Goal: Transaction & Acquisition: Purchase product/service

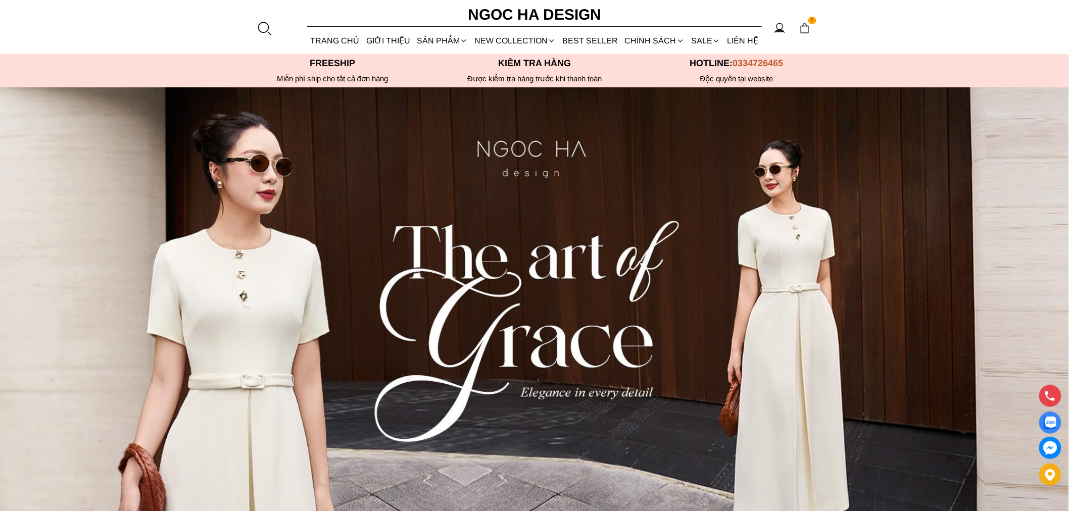
click at [266, 26] on div at bounding box center [264, 28] width 15 height 15
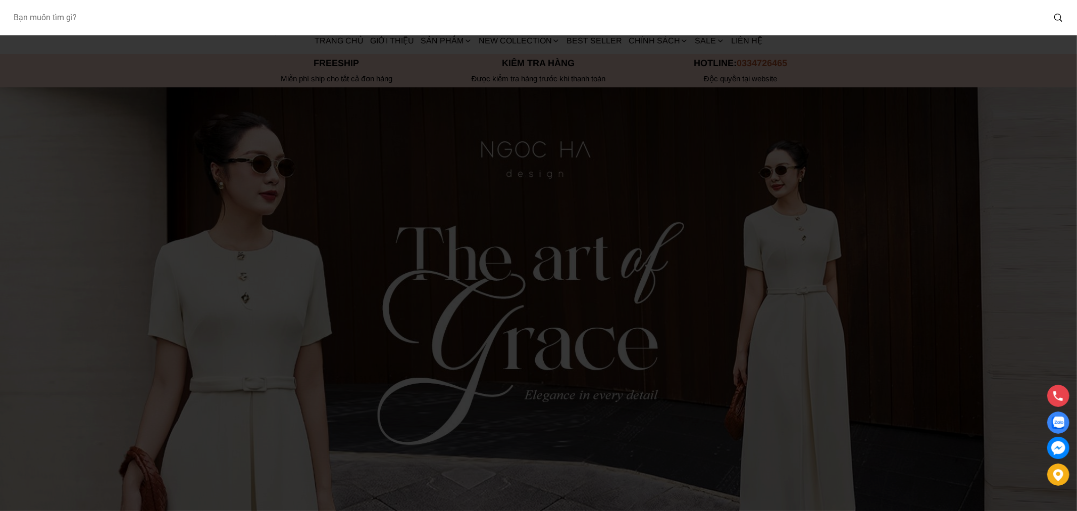
click at [209, 24] on input "Input search Bạn muốn tìm gì?" at bounding box center [525, 17] width 1040 height 23
type input "A936"
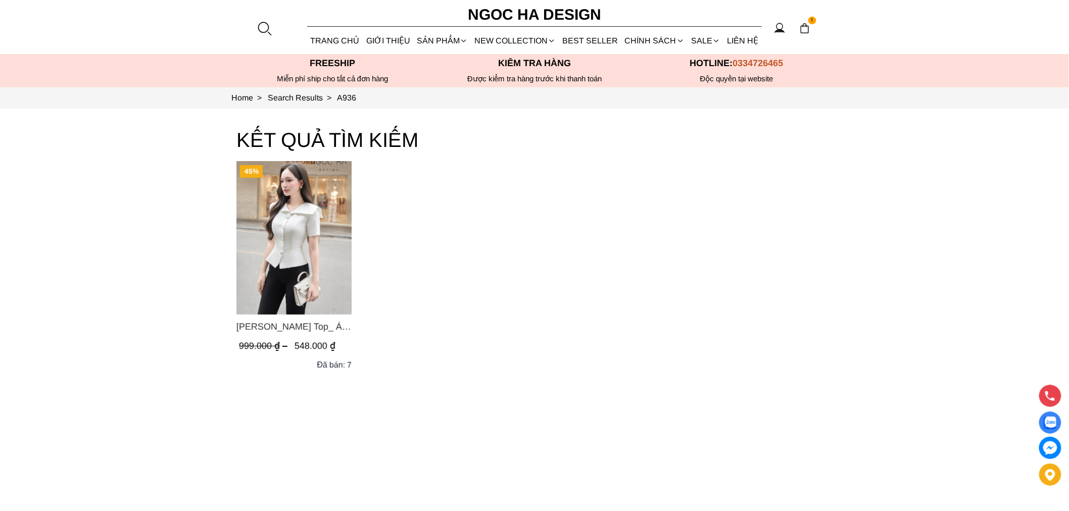
click at [329, 239] on img "Product image - Fiona Top_ Áo Vest Cách Điệu Cổ Ngang Vạt Chéo Tay Cộc Màu Trắn…" at bounding box center [293, 238] width 115 height 154
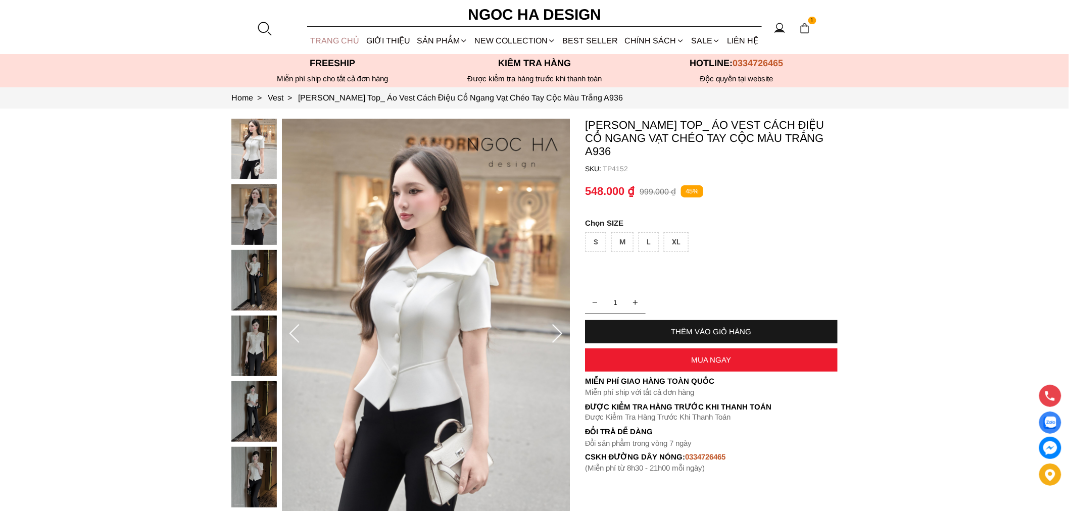
click at [324, 44] on link "TRANG CHỦ" at bounding box center [335, 40] width 56 height 27
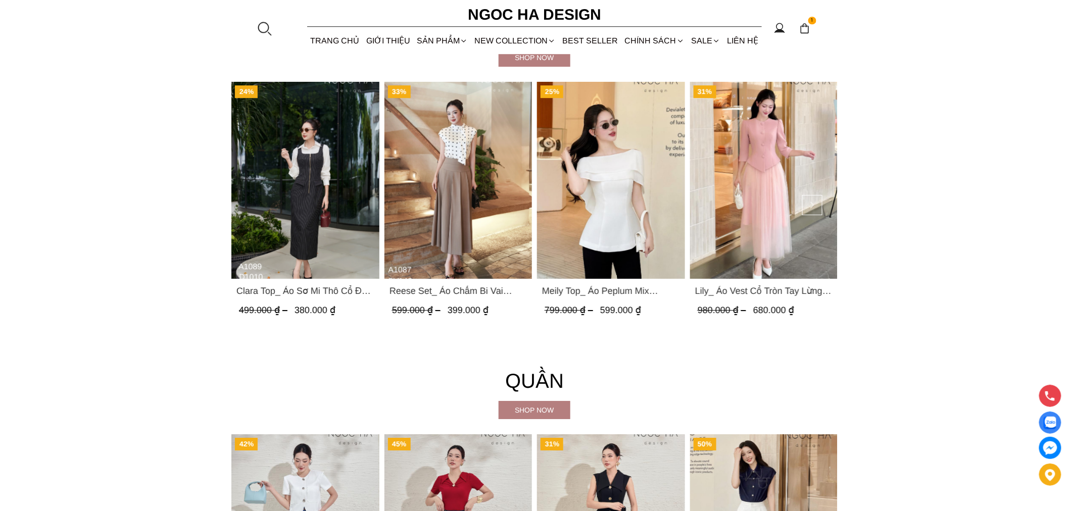
scroll to position [1197, 0]
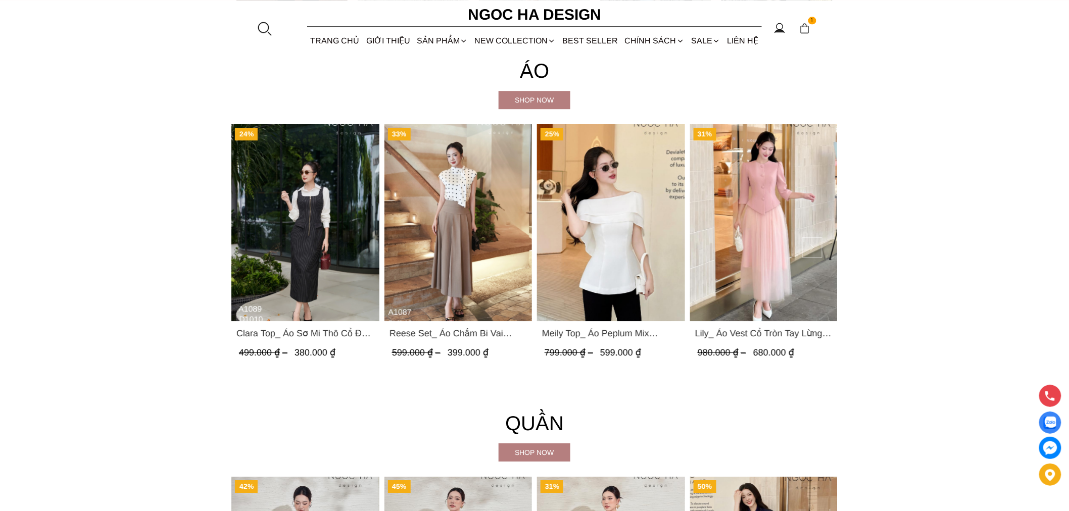
click at [808, 239] on button at bounding box center [812, 247] width 20 height 20
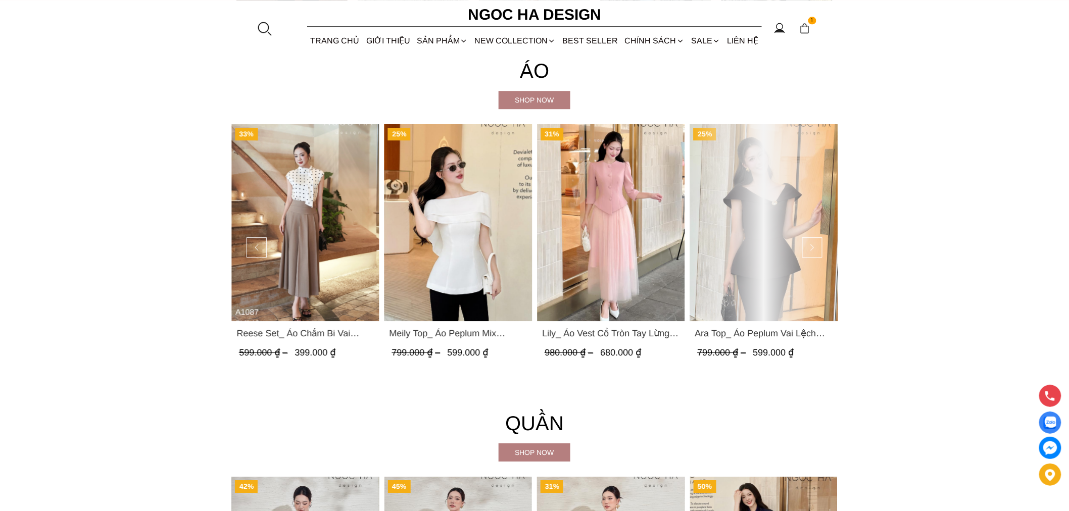
click at [267, 246] on img "Product image - Reese Set_ Áo Chấm Bi Vai Chờm Mix Chân Váy Xếp Ly Hông Màu Nâu…" at bounding box center [305, 222] width 148 height 197
